Goal: Find specific page/section: Find specific page/section

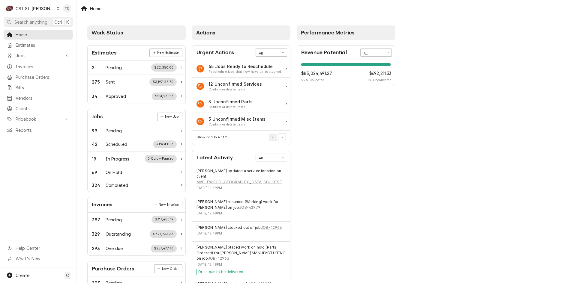
click at [42, 7] on div "CSI St. Louis" at bounding box center [35, 8] width 39 height 6
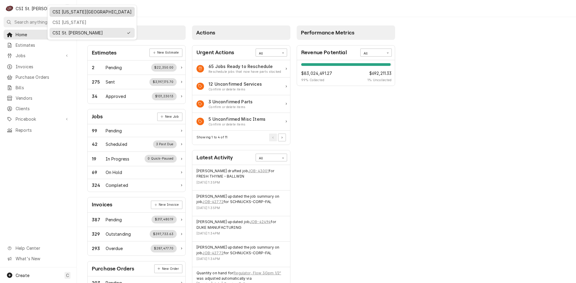
click at [63, 10] on div "CSI [US_STATE][GEOGRAPHIC_DATA]" at bounding box center [91, 12] width 79 height 6
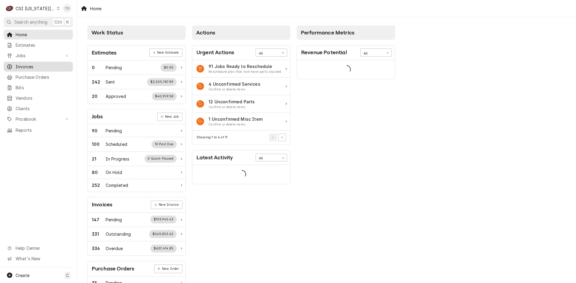
click at [44, 67] on span "Invoices" at bounding box center [43, 67] width 54 height 6
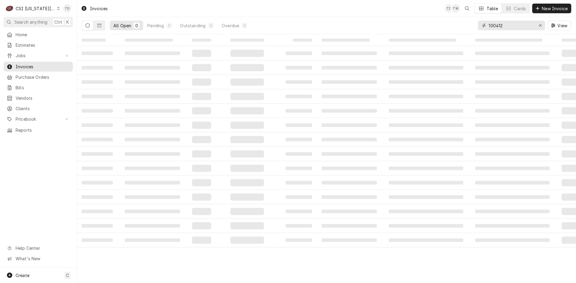
click at [508, 26] on input "100412" at bounding box center [510, 26] width 45 height 10
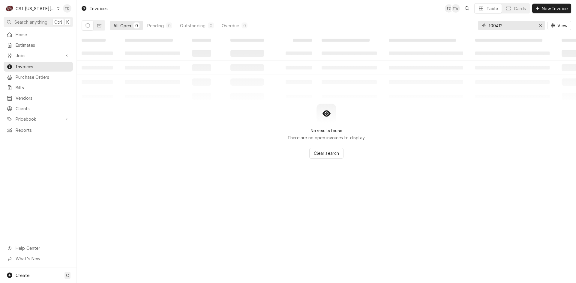
click at [508, 26] on input "100412" at bounding box center [510, 26] width 45 height 10
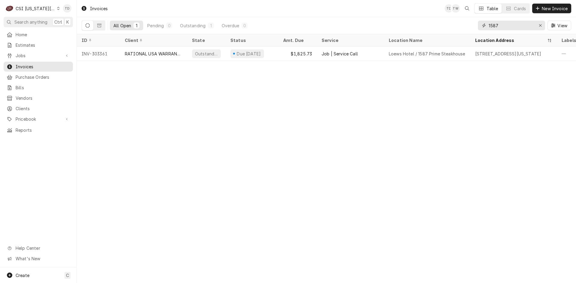
type input "1587"
click at [47, 106] on span "Clients" at bounding box center [43, 109] width 54 height 6
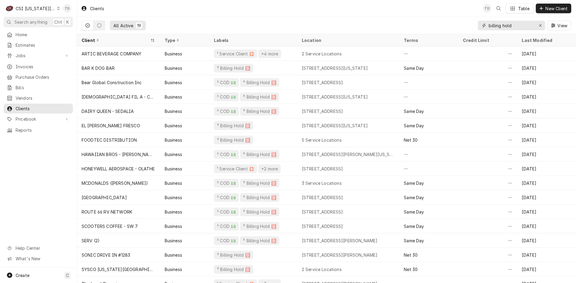
drag, startPoint x: 517, startPoint y: 25, endPoint x: 463, endPoint y: 27, distance: 54.3
click at [463, 27] on div "All Active 19 billing hold View" at bounding box center [326, 25] width 489 height 17
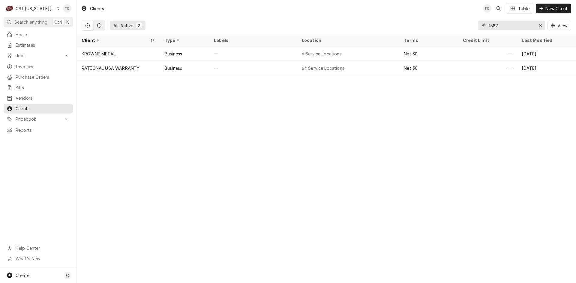
type input "1587"
click at [99, 26] on icon "Dynamic Content Wrapper" at bounding box center [99, 25] width 4 height 4
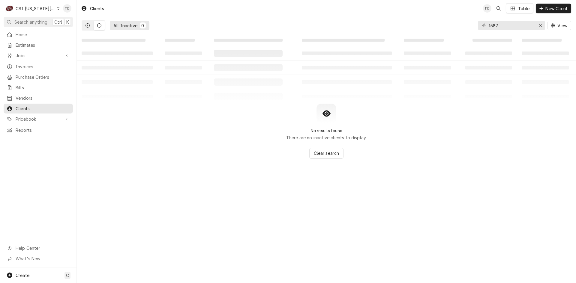
click at [93, 24] on button "Dynamic Content Wrapper" at bounding box center [87, 26] width 11 height 10
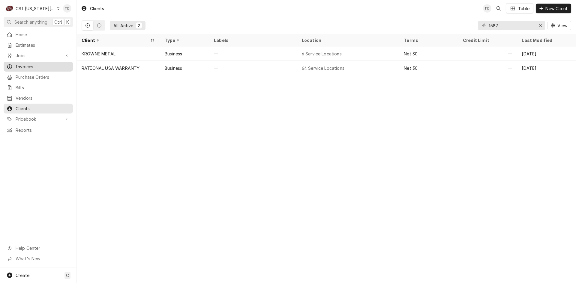
click at [58, 65] on span "Invoices" at bounding box center [43, 67] width 54 height 6
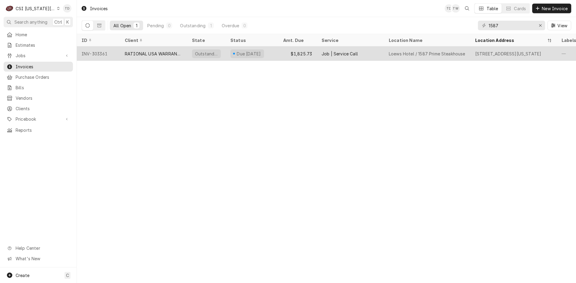
click at [322, 52] on div "Job | Service Call" at bounding box center [339, 54] width 36 height 6
